Goal: Task Accomplishment & Management: Complete application form

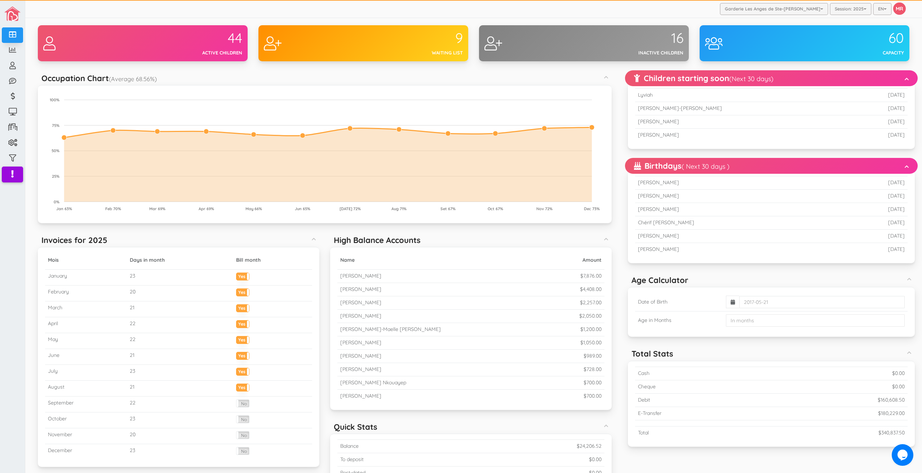
click at [535, 15] on div "Garderie Les Anges de Ste-Therese Garderie Les Anges de Ste-Therese Garderie Le…" at bounding box center [473, 9] width 897 height 18
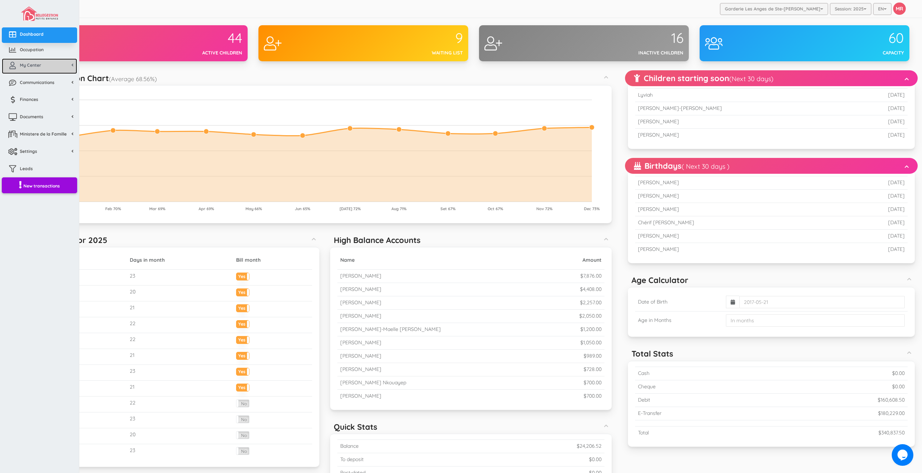
click at [20, 66] on span "My Center" at bounding box center [30, 65] width 21 height 6
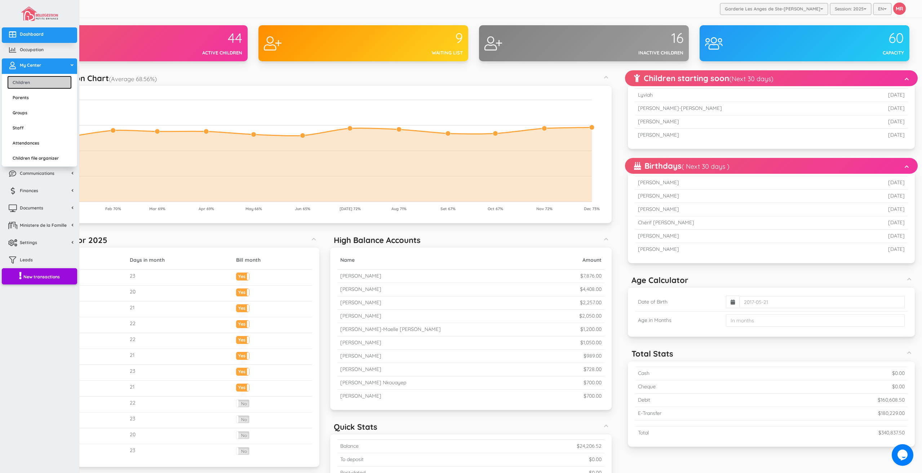
click at [29, 80] on link "Children" at bounding box center [39, 82] width 65 height 13
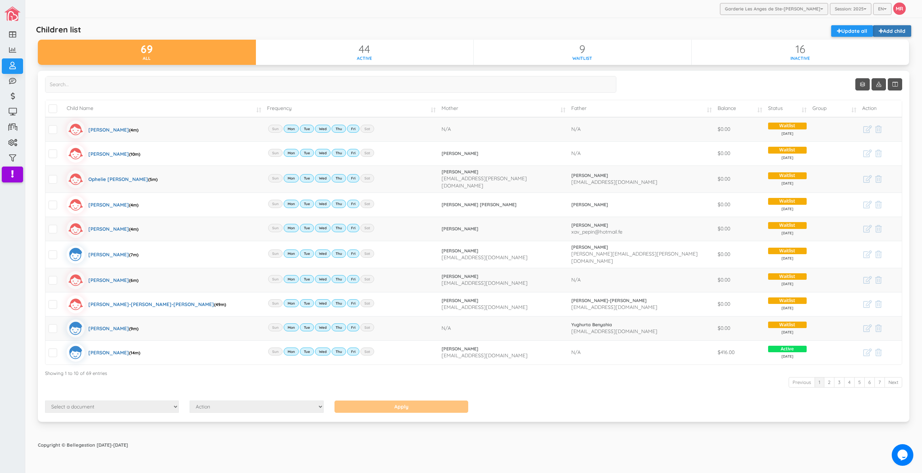
click at [904, 34] on link "Add child" at bounding box center [892, 31] width 38 height 12
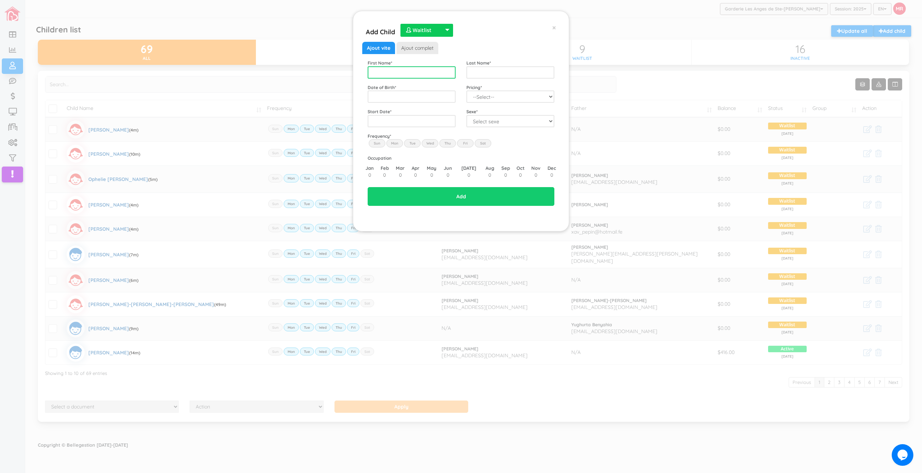
click at [441, 71] on input "text" at bounding box center [412, 72] width 88 height 12
type input "[PERSON_NAME]"
click at [416, 129] on span "2021" at bounding box center [415, 127] width 16 height 19
click at [429, 129] on span "Apr" at bounding box center [433, 127] width 16 height 19
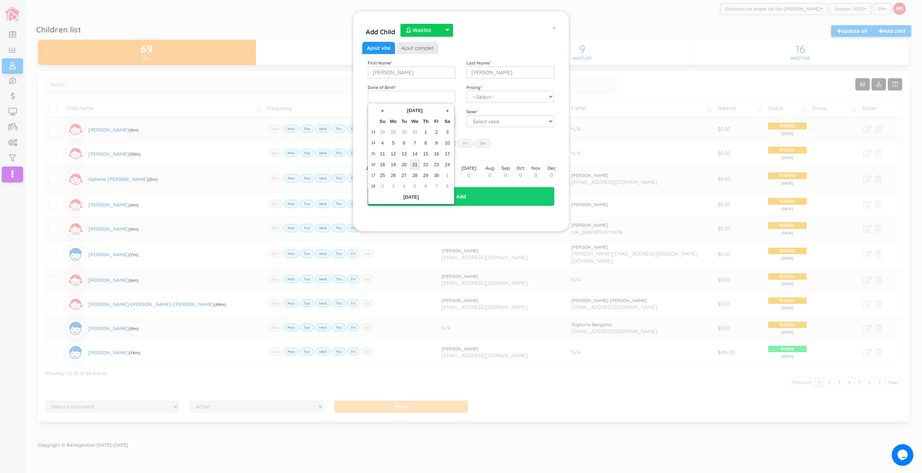
click at [414, 163] on td "21" at bounding box center [415, 164] width 11 height 11
type input "[DATE]"
click at [494, 97] on select "--Select-- Twins special 2024-2025 2023 FT 2022 FT" at bounding box center [511, 96] width 88 height 12
select select "100"
click at [467, 90] on select "--Select-- Twins special 2024-2025 2023 FT 2022 FT" at bounding box center [511, 96] width 88 height 12
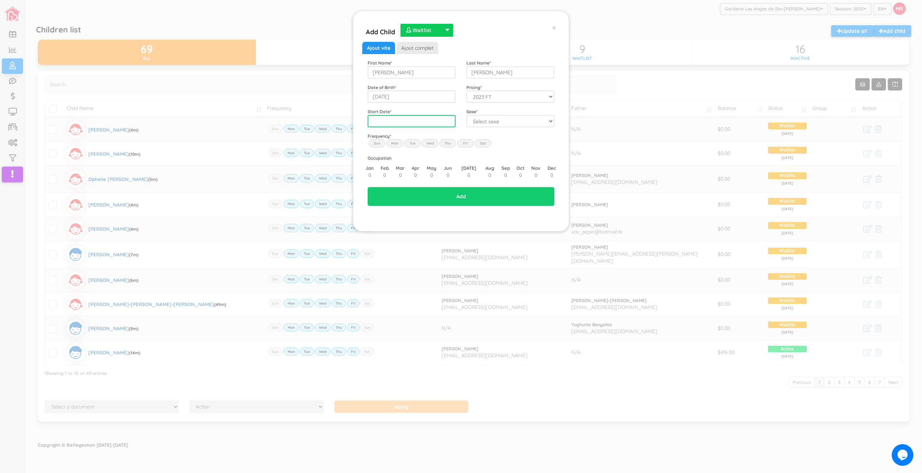
click at [416, 121] on input "text" at bounding box center [412, 121] width 88 height 12
click at [418, 173] on span "2025" at bounding box center [415, 173] width 16 height 19
click at [383, 194] on span "Sep" at bounding box center [380, 193] width 16 height 19
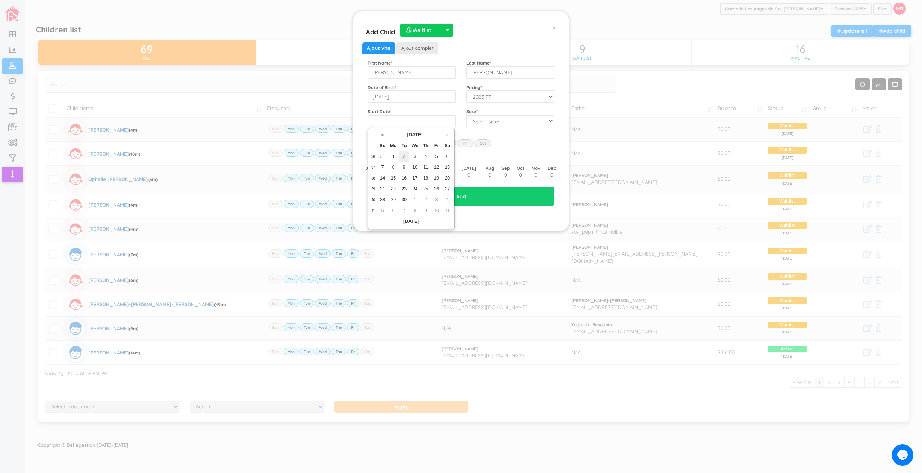
click at [407, 155] on td "2" at bounding box center [404, 156] width 11 height 11
type input "[DATE]"
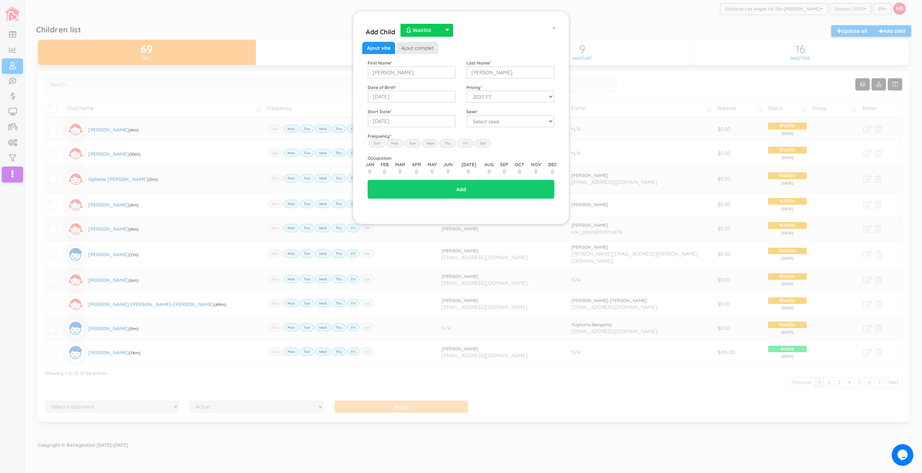
drag, startPoint x: 478, startPoint y: 112, endPoint x: 480, endPoint y: 120, distance: 8.5
click at [479, 115] on div "Sexe * Select sexe Boy Girl" at bounding box center [510, 117] width 99 height 19
click at [480, 120] on select "Select sexe Boy Girl" at bounding box center [511, 121] width 88 height 12
select select "1"
click at [467, 115] on select "Select sexe Boy Girl" at bounding box center [511, 121] width 88 height 12
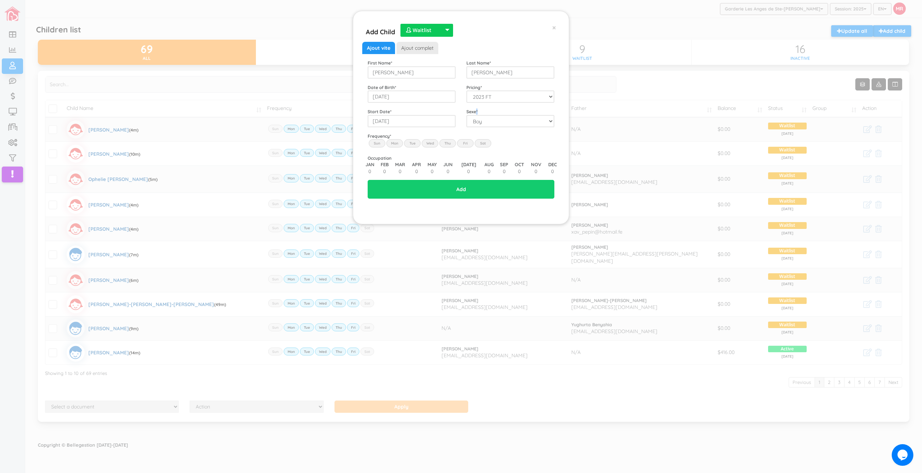
click at [394, 140] on label "Mon" at bounding box center [394, 143] width 17 height 8
click at [0, 0] on input "Mon" at bounding box center [0, 0] width 0 height 0
click at [413, 141] on label "Tue" at bounding box center [412, 143] width 17 height 8
click at [0, 0] on input "Tue" at bounding box center [0, 0] width 0 height 0
click at [430, 143] on label "Wed" at bounding box center [430, 143] width 17 height 8
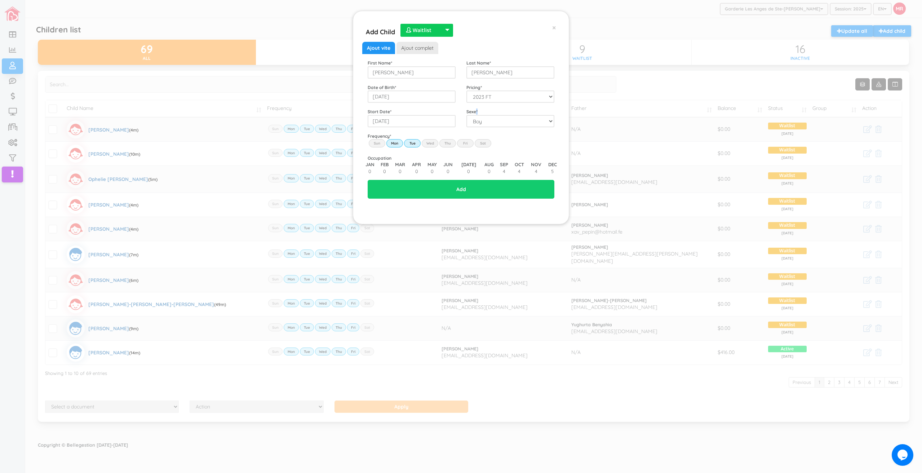
click at [0, 0] on input "Wed" at bounding box center [0, 0] width 0 height 0
click at [450, 144] on label "Thu" at bounding box center [447, 143] width 17 height 8
click at [0, 0] on input "Thu" at bounding box center [0, 0] width 0 height 0
click at [465, 142] on label "Fri" at bounding box center [465, 143] width 17 height 8
click at [0, 0] on input "Fri" at bounding box center [0, 0] width 0 height 0
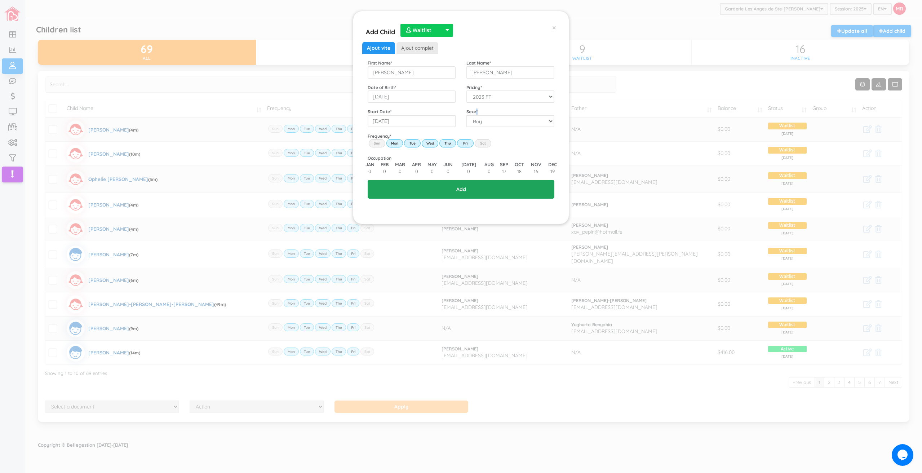
click at [461, 181] on input "Add" at bounding box center [461, 189] width 187 height 19
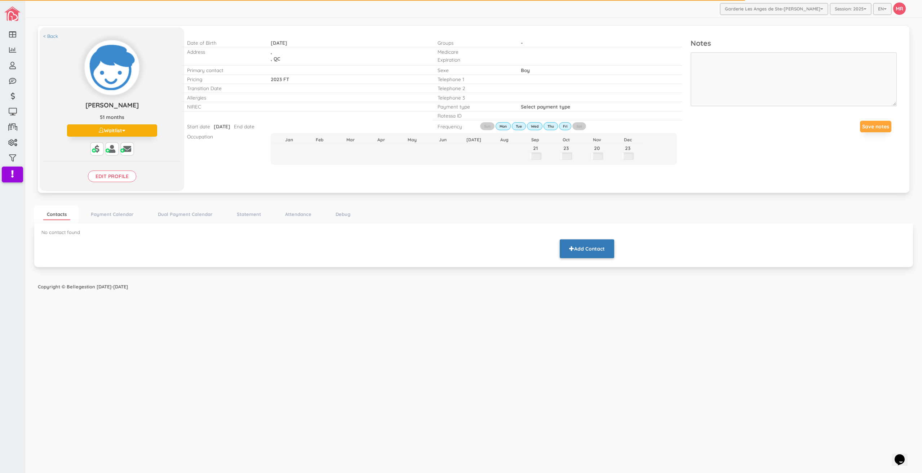
click at [593, 257] on button "Add Contact" at bounding box center [587, 248] width 54 height 19
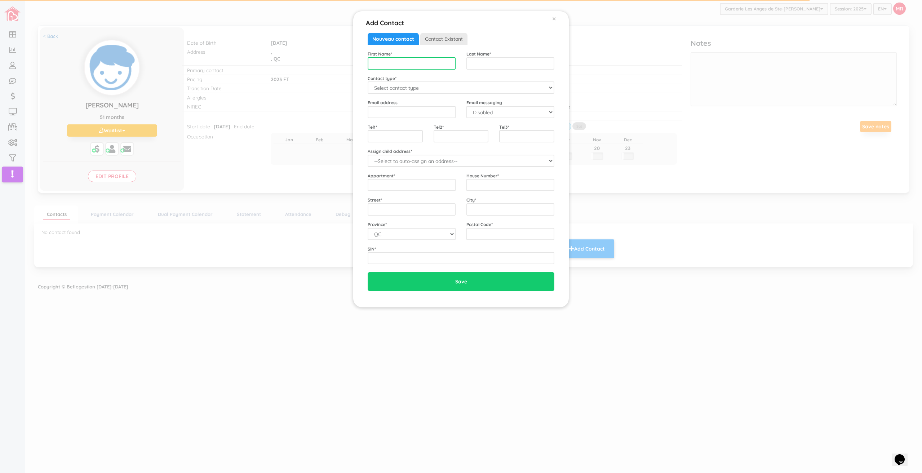
click at [410, 65] on input "text" at bounding box center [412, 63] width 88 height 12
type input "Cindy"
type input "Lauzon"
select select "Mother"
click at [428, 163] on select "--Select to auto-assign an address-- James (QC,)" at bounding box center [461, 161] width 187 height 12
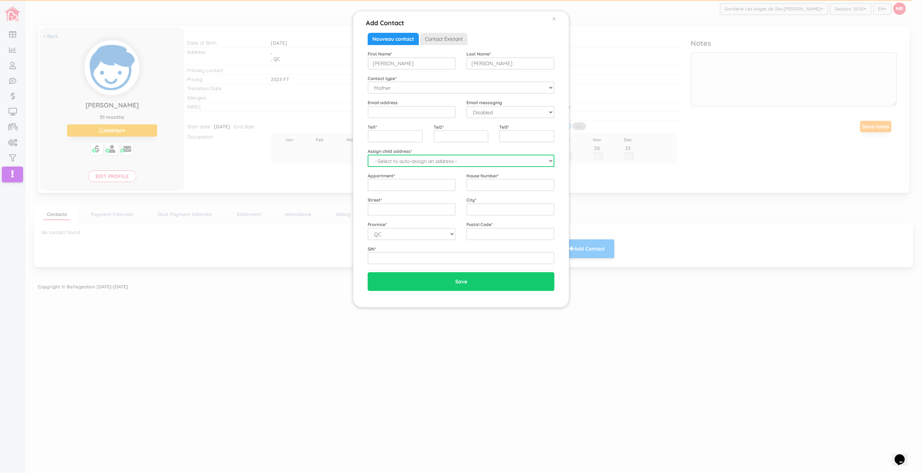
select select "2236"
click at [368, 155] on select "--Select to auto-assign an address-- James (QC,)" at bounding box center [461, 161] width 187 height 12
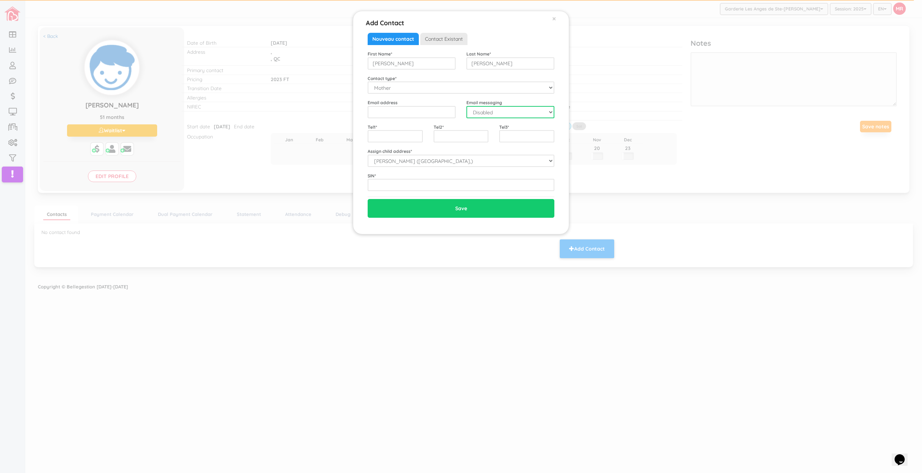
click at [495, 112] on select "Disabled Enabled" at bounding box center [511, 112] width 88 height 12
select select "1"
click at [467, 106] on select "Disabled Enabled" at bounding box center [511, 112] width 88 height 12
click at [406, 135] on input "text" at bounding box center [395, 136] width 55 height 12
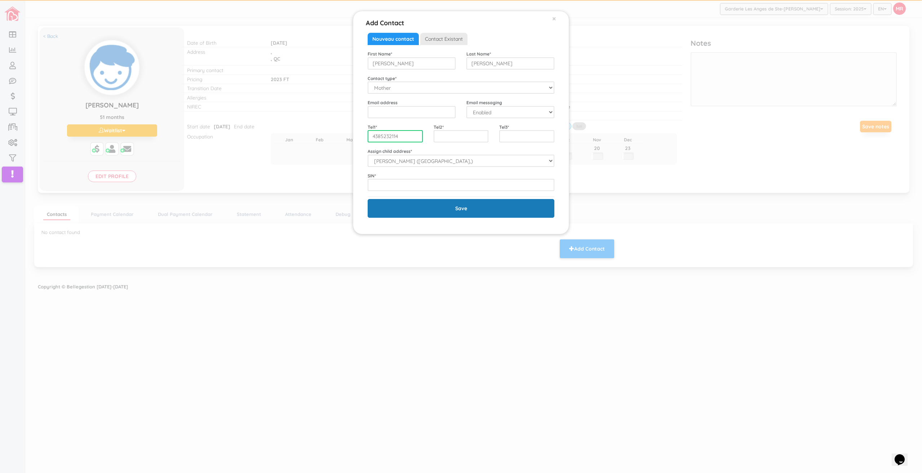
type input "4385232114"
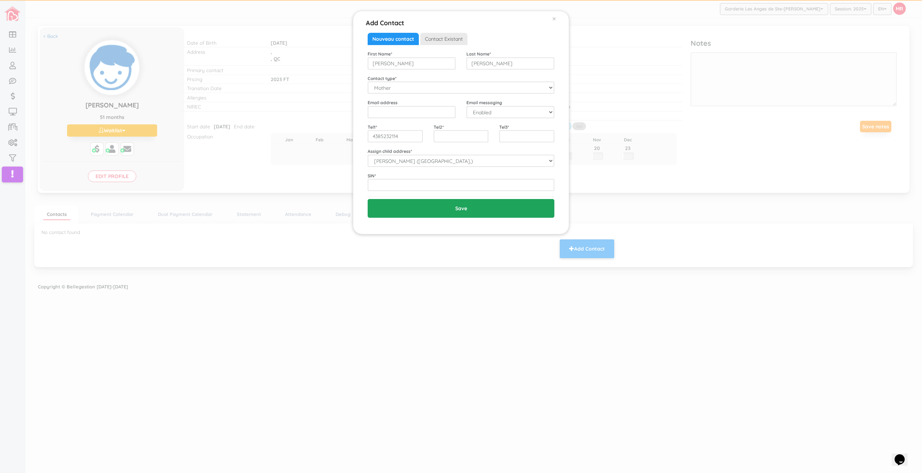
click at [438, 207] on input "Save" at bounding box center [461, 208] width 187 height 19
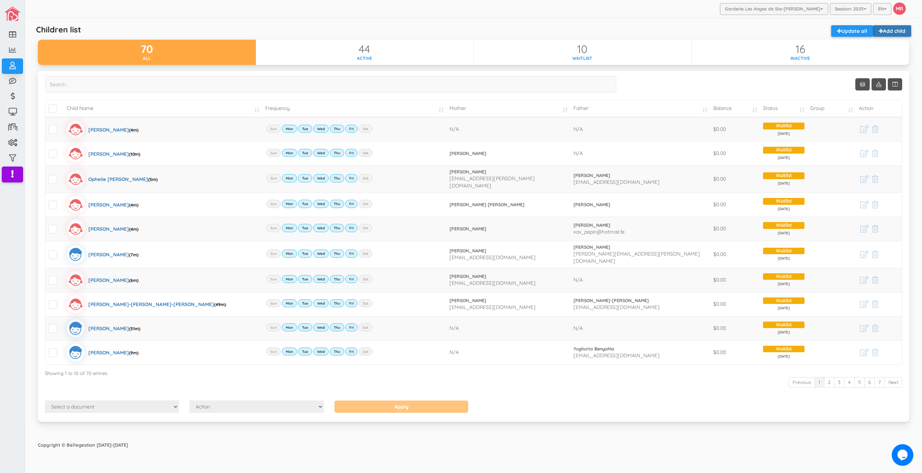
click at [898, 29] on link "Add child" at bounding box center [892, 31] width 38 height 12
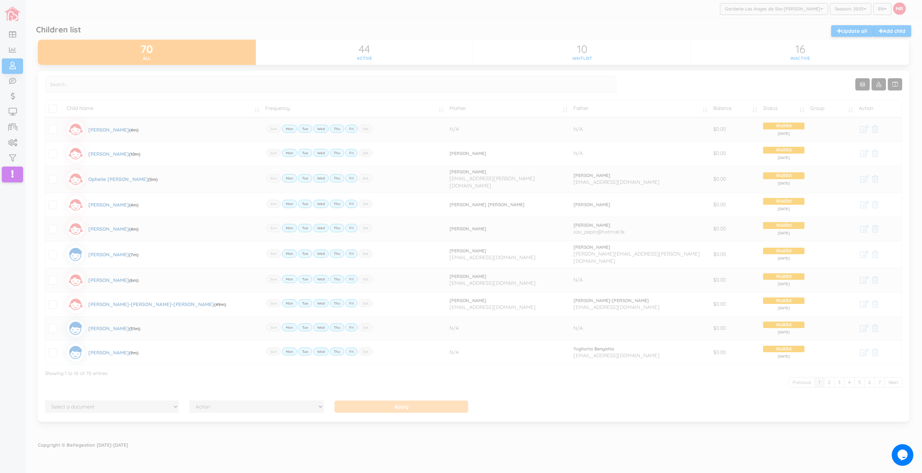
click at [772, 32] on div at bounding box center [461, 236] width 922 height 473
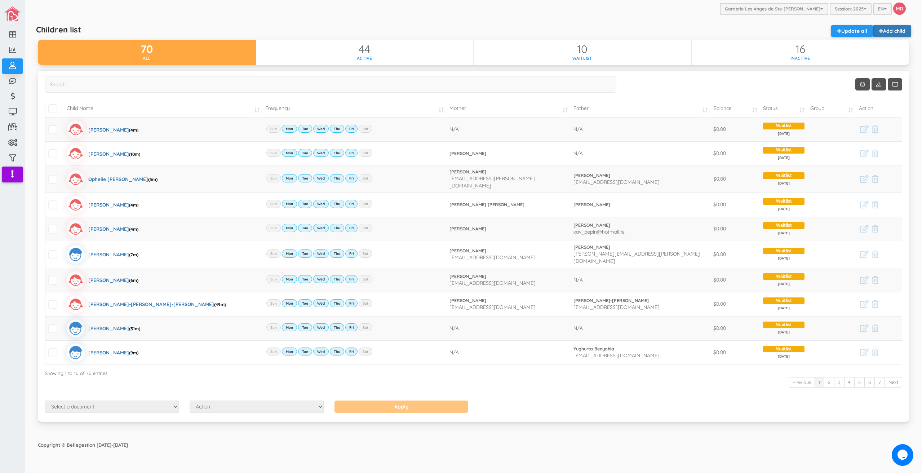
click at [888, 31] on link "Add child" at bounding box center [892, 31] width 38 height 12
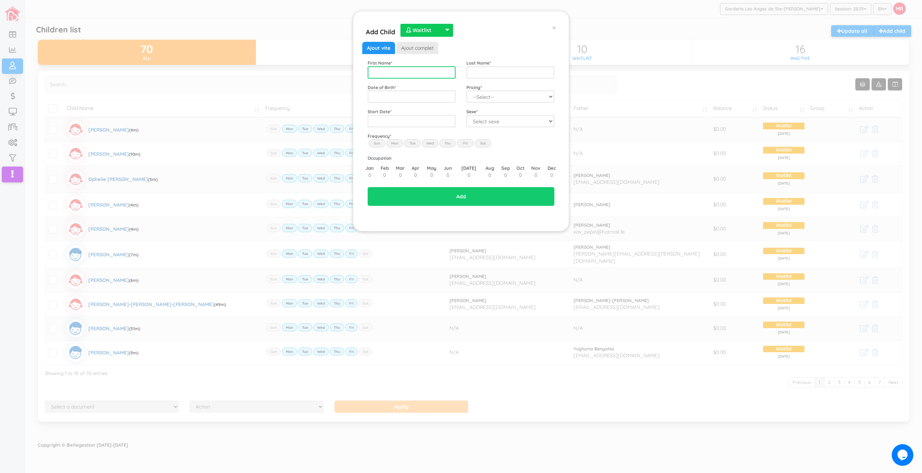
click at [425, 70] on input "text" at bounding box center [412, 72] width 88 height 12
type input "Liam"
type input "Cantain"
click at [416, 149] on span "2025" at bounding box center [415, 148] width 16 height 19
click at [432, 152] on span "Aug" at bounding box center [433, 148] width 16 height 19
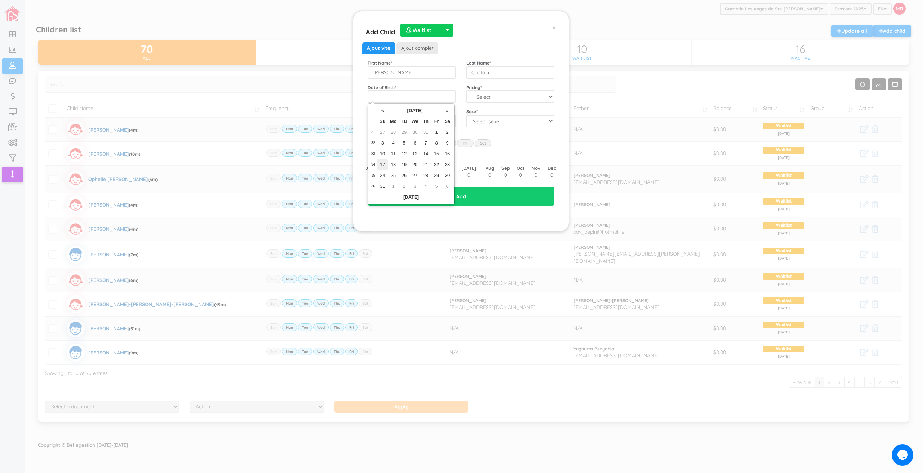
click at [384, 166] on td "17" at bounding box center [382, 164] width 11 height 11
type input "2025-08-17"
click at [504, 95] on select "--Select-- Twins special 2024-2025 2023 FT 2022 FT" at bounding box center [511, 96] width 88 height 12
select select "100"
click at [467, 90] on select "--Select-- Twins special 2024-2025 2023 FT 2022 FT" at bounding box center [511, 96] width 88 height 12
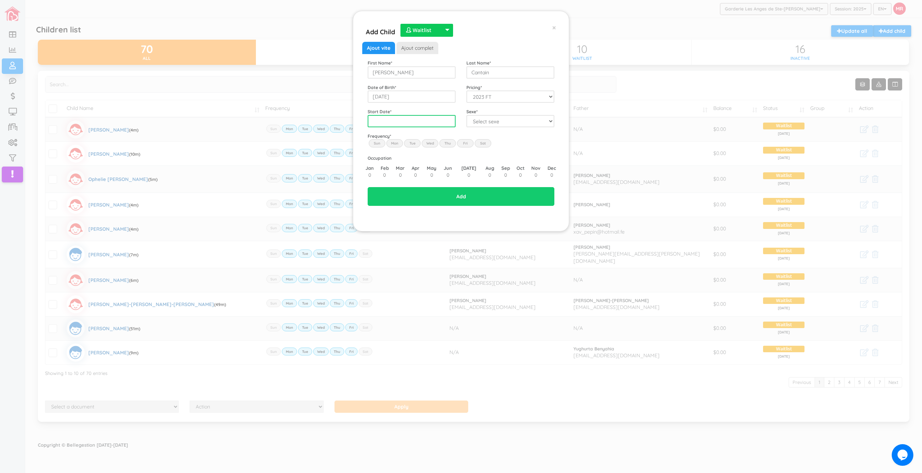
click at [437, 122] on input "text" at bounding box center [412, 121] width 88 height 12
click at [433, 177] on span "2026" at bounding box center [433, 173] width 16 height 19
click at [400, 153] on span "Feb" at bounding box center [398, 152] width 16 height 19
click at [390, 165] on td "2" at bounding box center [393, 167] width 11 height 11
type input "2026-02-02"
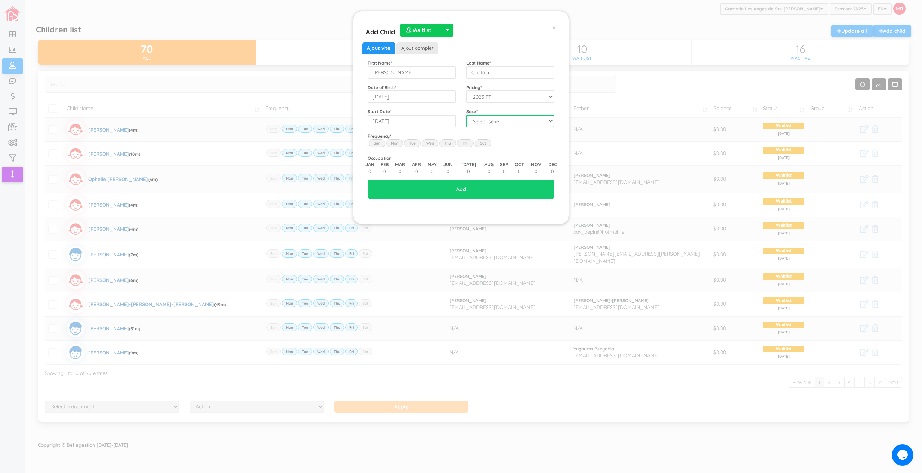
click at [484, 123] on select "Select sexe Boy Girl" at bounding box center [511, 121] width 88 height 12
select select "1"
click at [467, 115] on select "Select sexe Boy Girl" at bounding box center [511, 121] width 88 height 12
click at [397, 140] on label "Mon" at bounding box center [394, 143] width 17 height 8
click at [0, 0] on input "Mon" at bounding box center [0, 0] width 0 height 0
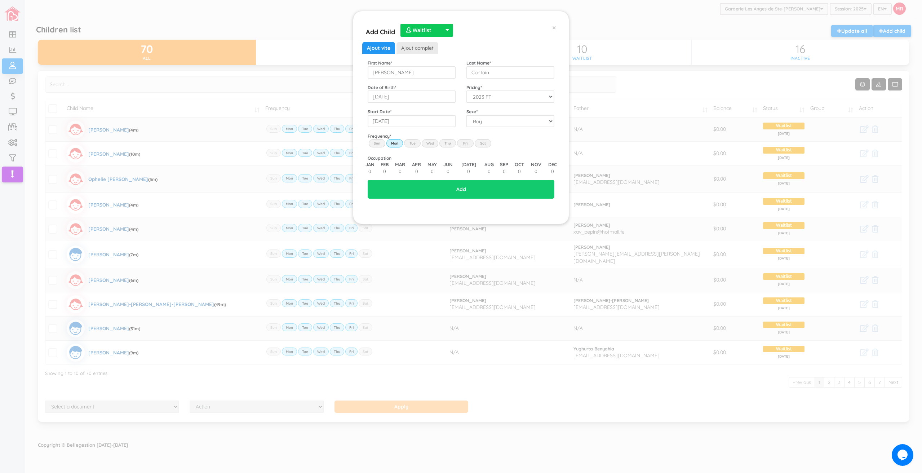
click at [411, 141] on label "Tue" at bounding box center [412, 143] width 17 height 8
click at [0, 0] on input "Tue" at bounding box center [0, 0] width 0 height 0
click at [433, 145] on label "Wed" at bounding box center [430, 143] width 17 height 8
click at [0, 0] on input "Wed" at bounding box center [0, 0] width 0 height 0
click at [445, 142] on label "Thu" at bounding box center [447, 143] width 17 height 8
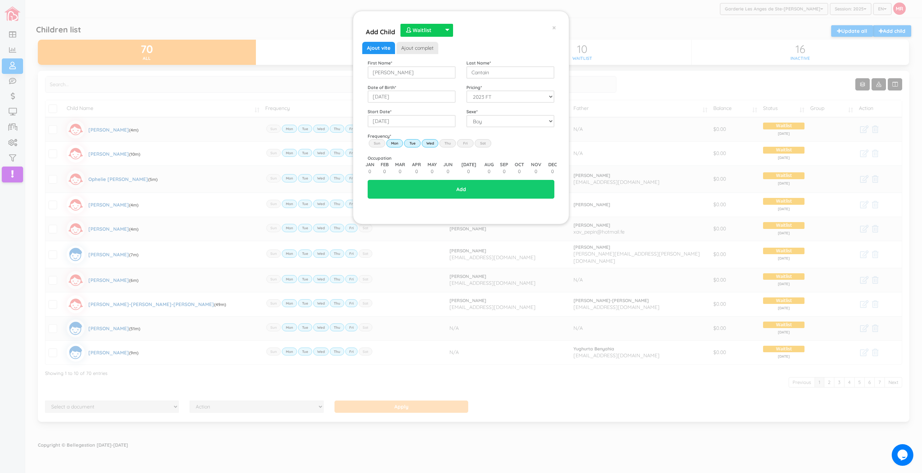
click at [0, 0] on input "Thu" at bounding box center [0, 0] width 0 height 0
click at [464, 142] on label "Fri" at bounding box center [465, 143] width 17 height 8
click at [0, 0] on input "Fri" at bounding box center [0, 0] width 0 height 0
click at [480, 192] on input "Add" at bounding box center [461, 189] width 187 height 19
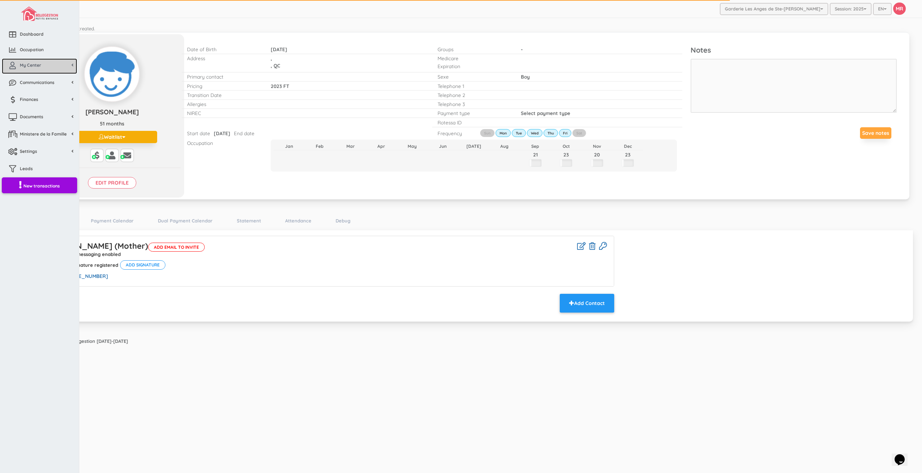
click at [21, 65] on span "My Center" at bounding box center [30, 65] width 21 height 6
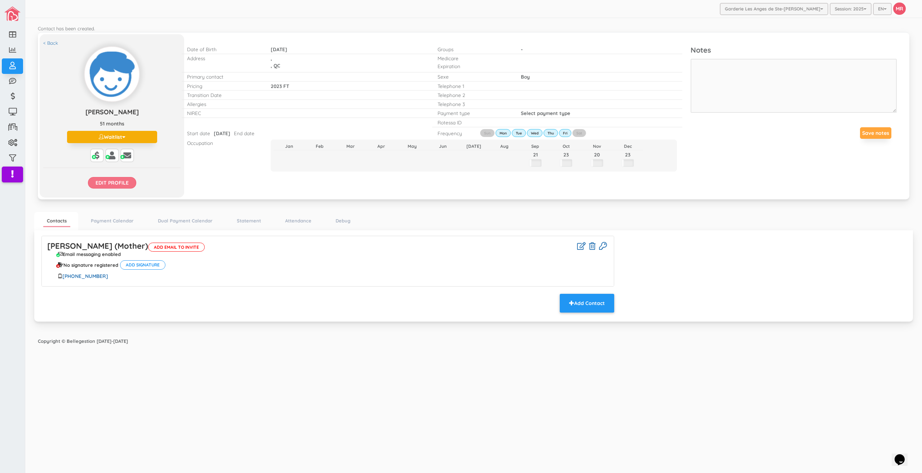
click at [115, 189] on input "Edit profile" at bounding box center [112, 183] width 48 height 12
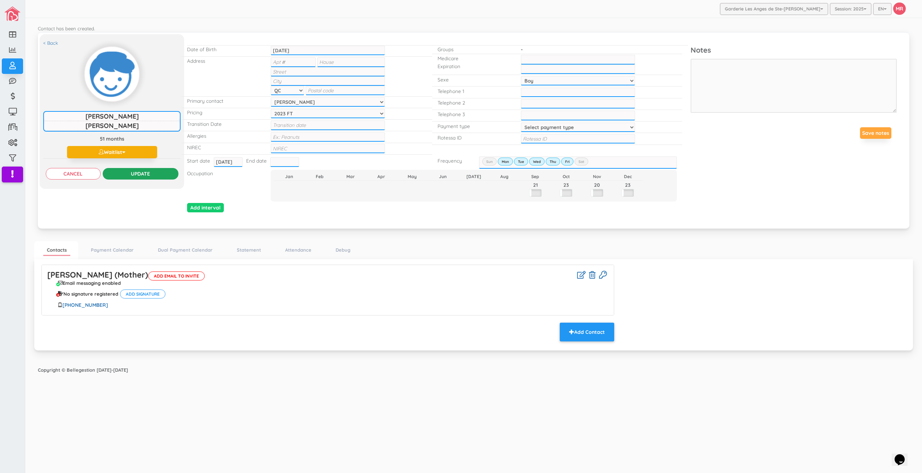
click at [149, 175] on input "Update" at bounding box center [141, 174] width 76 height 12
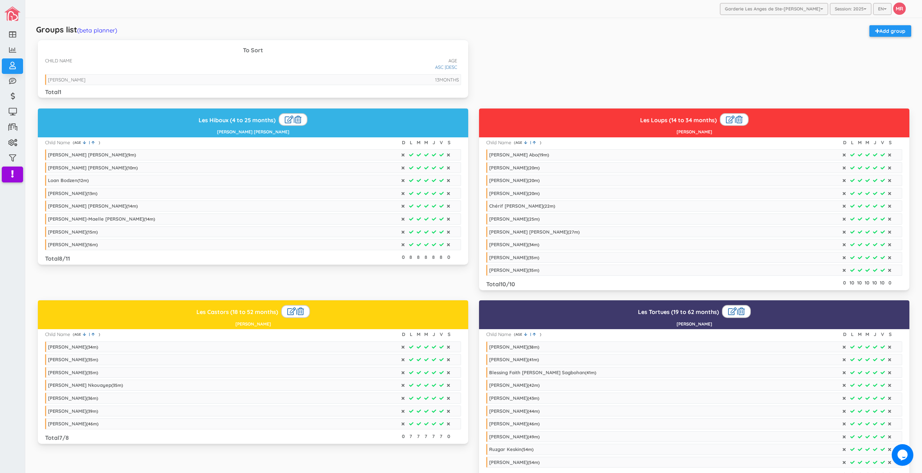
click at [628, 88] on div "To Sort CHILD NAME AGE DESC ASC | 13 MONTHS [PERSON_NAME] Total 1" at bounding box center [473, 74] width 883 height 69
click at [93, 28] on link "(beta planner)" at bounding box center [97, 30] width 40 height 8
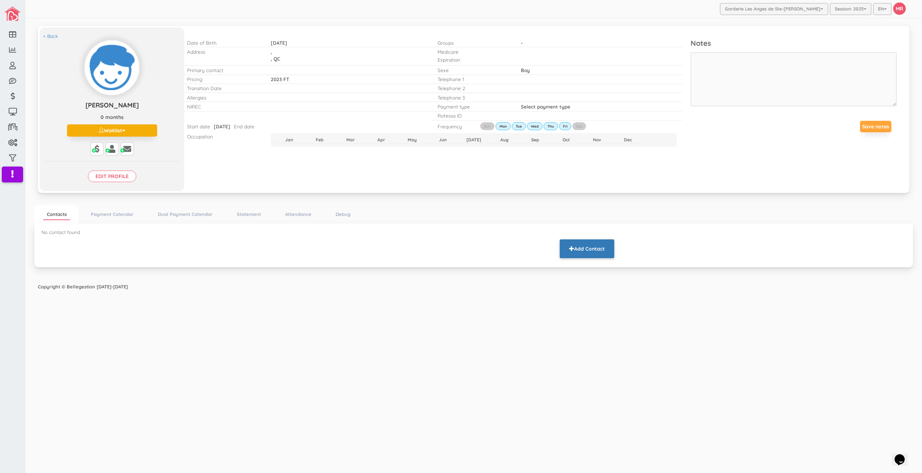
click at [613, 252] on button "Add Contact" at bounding box center [587, 248] width 54 height 19
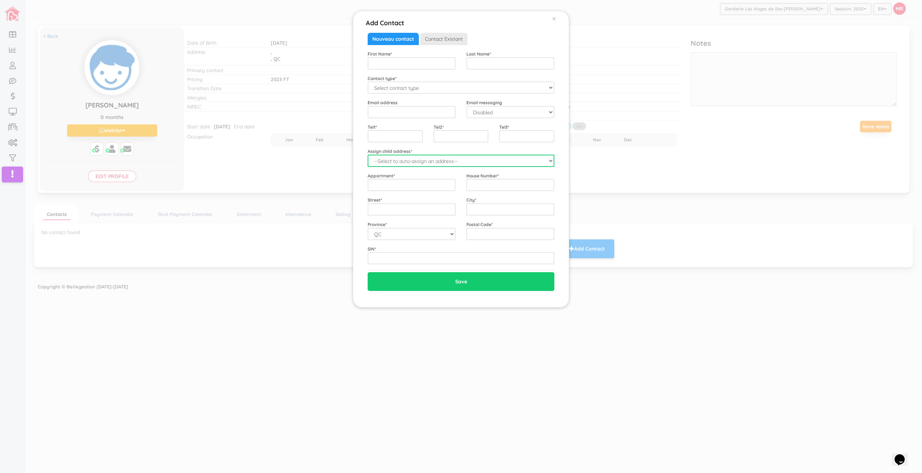
click at [414, 157] on select "--Select to auto-assign an address-- Liam (QC,)" at bounding box center [461, 161] width 187 height 12
click at [412, 75] on div "Contact type * Select contact type Mother Father Emergency" at bounding box center [461, 84] width 198 height 19
click at [433, 40] on span "Contact Existant" at bounding box center [443, 39] width 47 height 12
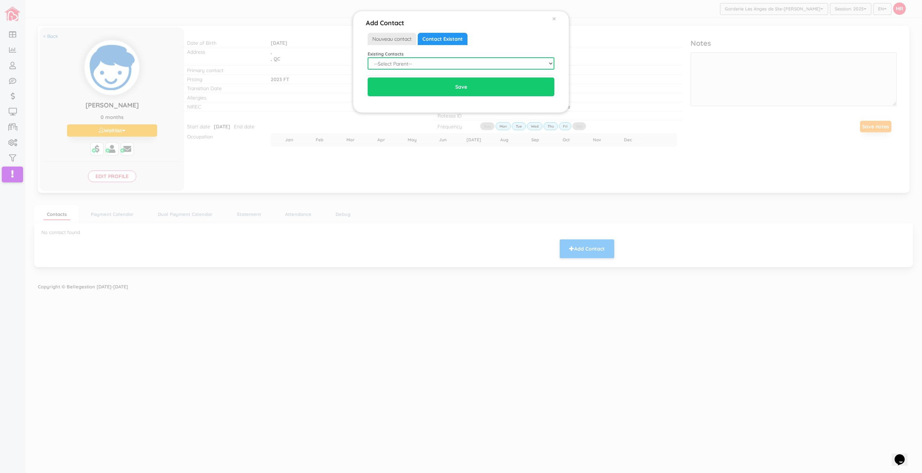
click at [406, 66] on select "--Select Parent-- Not in list Alexandra Ferland Alexandre Melo Alexandre Bernie…" at bounding box center [461, 63] width 187 height 12
select select "1965"
click at [368, 57] on select "--Select Parent-- Not in list Alexandra Ferland Alexandre Melo Alexandre Bernie…" at bounding box center [461, 63] width 187 height 12
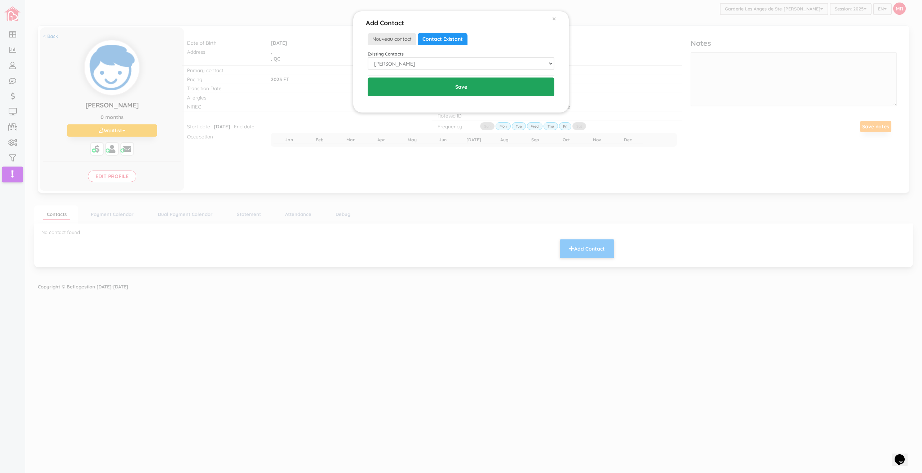
click at [438, 91] on input "Save" at bounding box center [461, 87] width 187 height 19
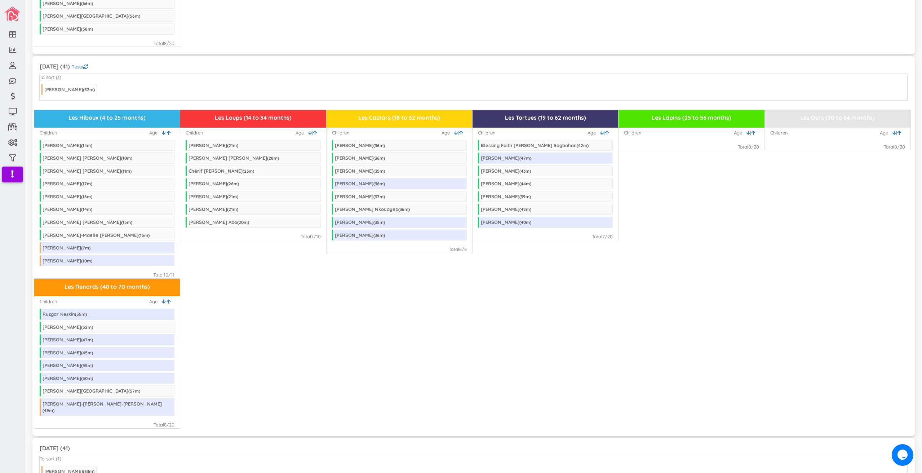
scroll to position [324, 0]
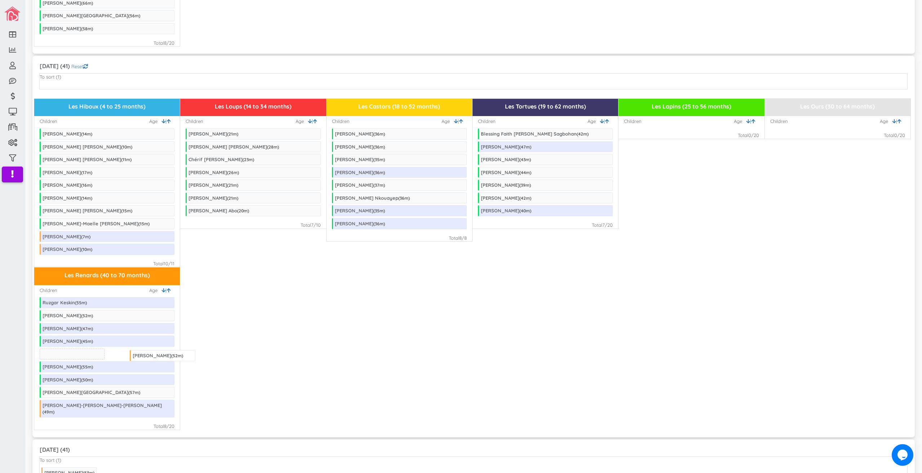
drag, startPoint x: 78, startPoint y: 91, endPoint x: 166, endPoint y: 357, distance: 280.7
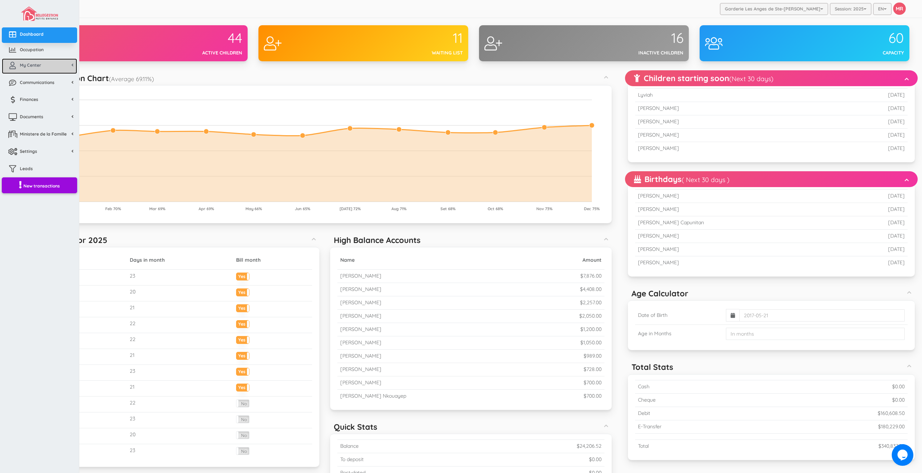
click at [18, 66] on icon at bounding box center [12, 65] width 14 height 7
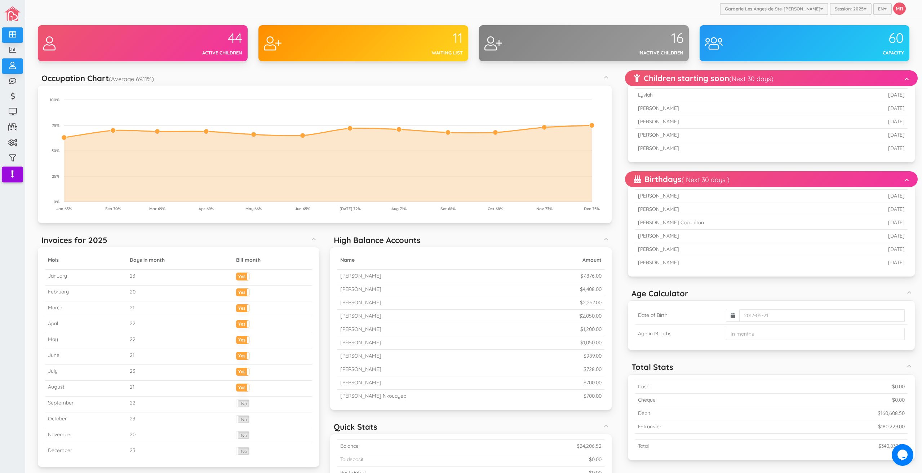
click at [454, 8] on div "Garderie Les Anges de Ste-Therese Garderie Les Anges de Ste-Therese Garderie Le…" at bounding box center [473, 9] width 897 height 18
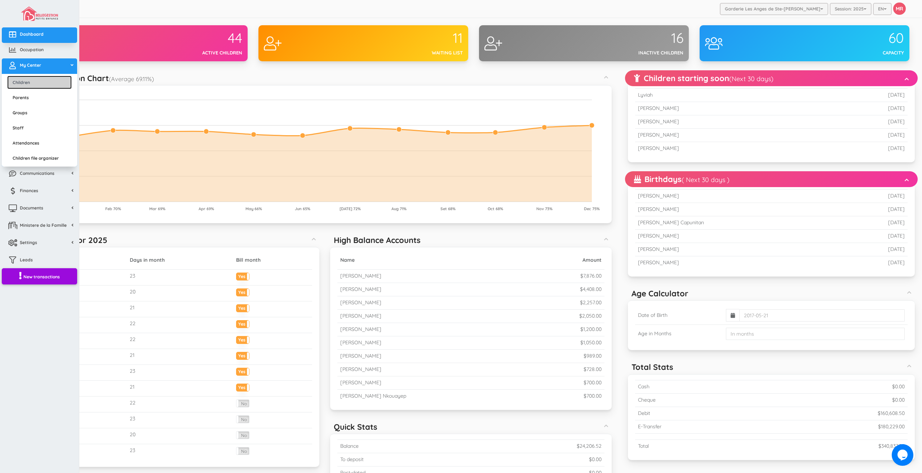
click at [28, 80] on link "Children" at bounding box center [39, 82] width 65 height 13
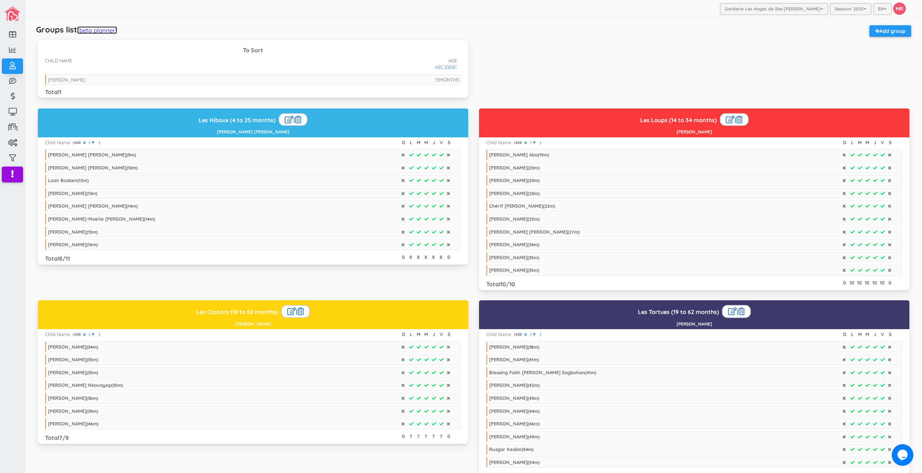
click at [110, 30] on link "(beta planner)" at bounding box center [97, 30] width 40 height 8
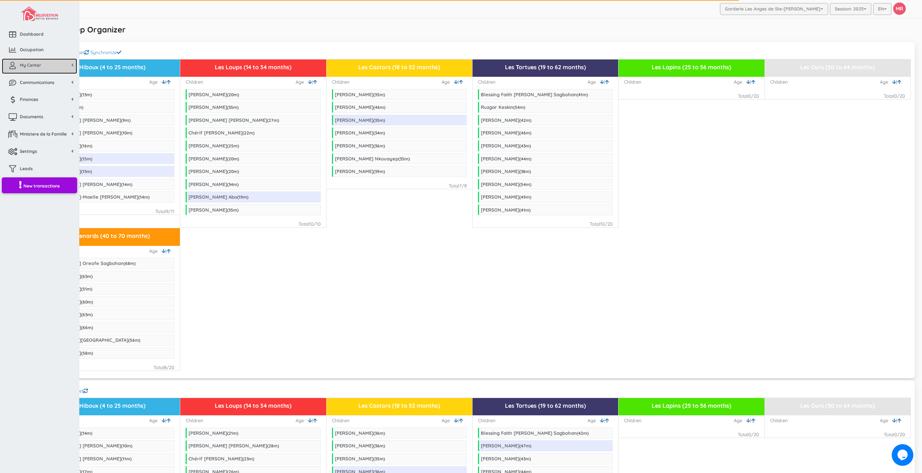
click at [46, 72] on link "My Center" at bounding box center [39, 66] width 75 height 16
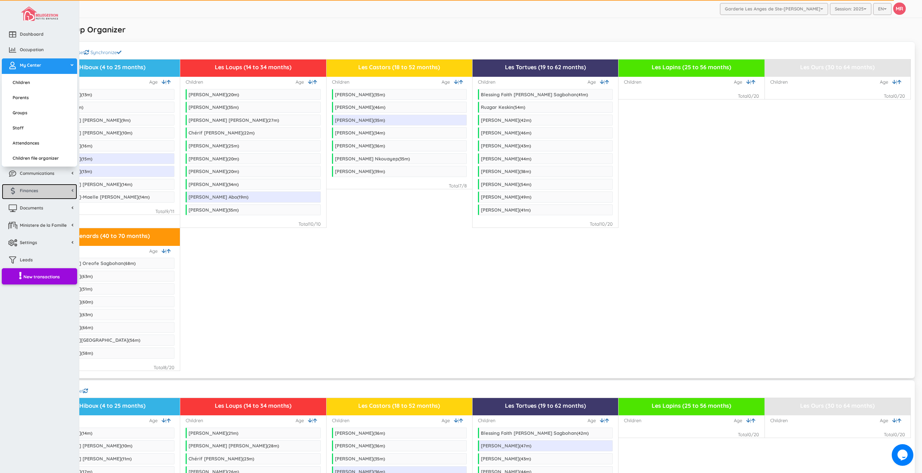
click at [48, 189] on link "Finances" at bounding box center [39, 192] width 75 height 16
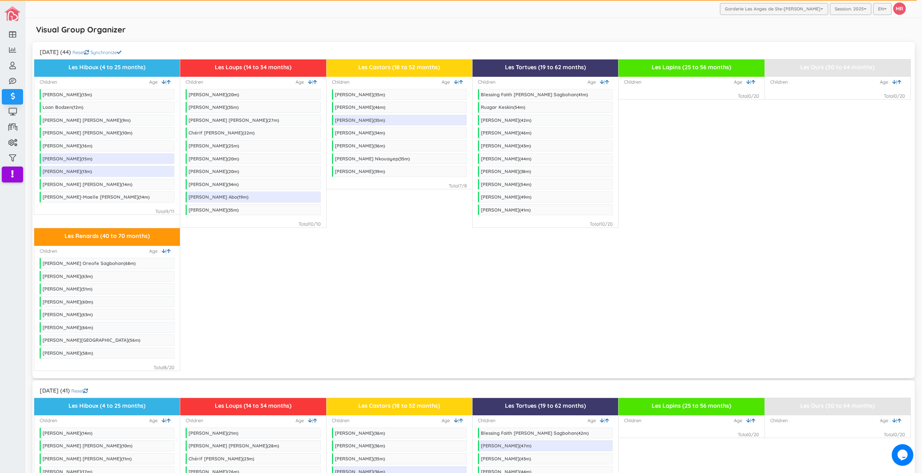
scroll to position [252, 0]
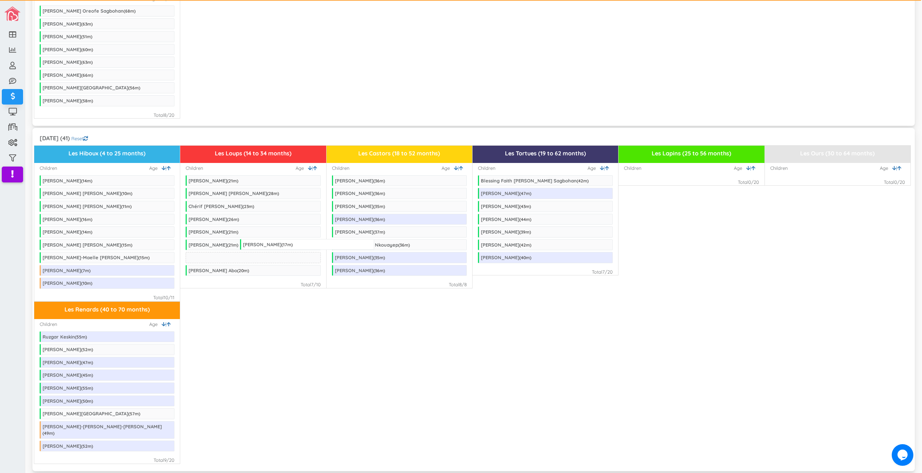
drag, startPoint x: 100, startPoint y: 221, endPoint x: 300, endPoint y: 247, distance: 202.0
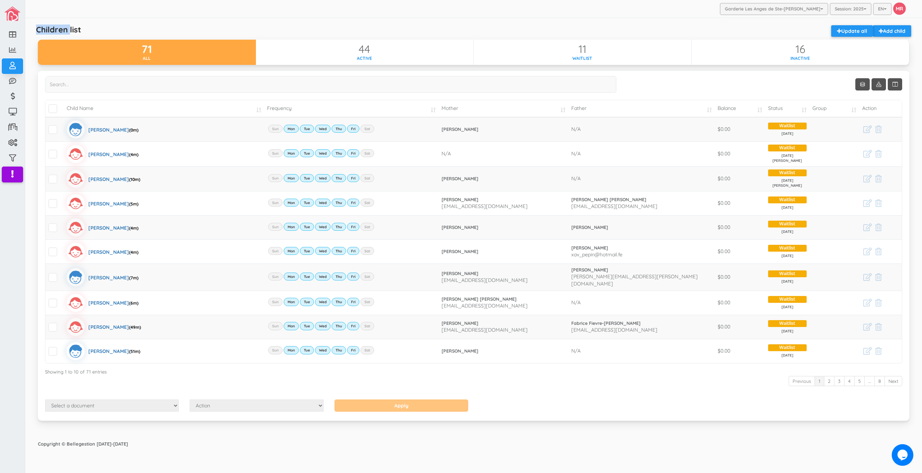
drag, startPoint x: 37, startPoint y: 28, endPoint x: 70, endPoint y: 30, distance: 32.9
click at [70, 30] on h5 "Children list" at bounding box center [58, 29] width 45 height 9
click at [100, 30] on div "Children list Add child Update all" at bounding box center [473, 32] width 883 height 14
drag, startPoint x: 84, startPoint y: 29, endPoint x: 79, endPoint y: 30, distance: 5.1
click at [79, 30] on div "Children list Add child Update all" at bounding box center [473, 32] width 883 height 14
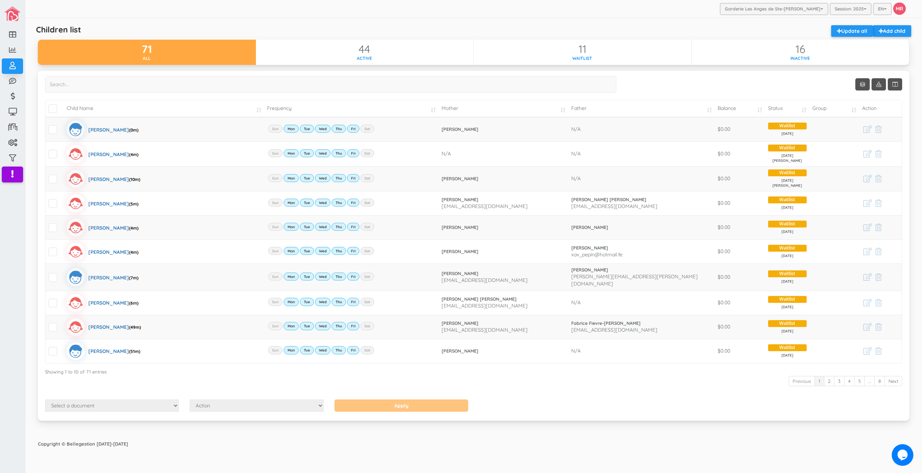
click at [378, 18] on div "Garderie Les Anges de Ste-[PERSON_NAME] Garderie Les Anges de Ste-[PERSON_NAME]…" at bounding box center [473, 9] width 897 height 18
click at [547, 19] on div "Children list Add child Update all 71 All 44 Active 11 Waitlist 16 Inactive Sho…" at bounding box center [474, 227] width 886 height 419
